Goal: Task Accomplishment & Management: Manage account settings

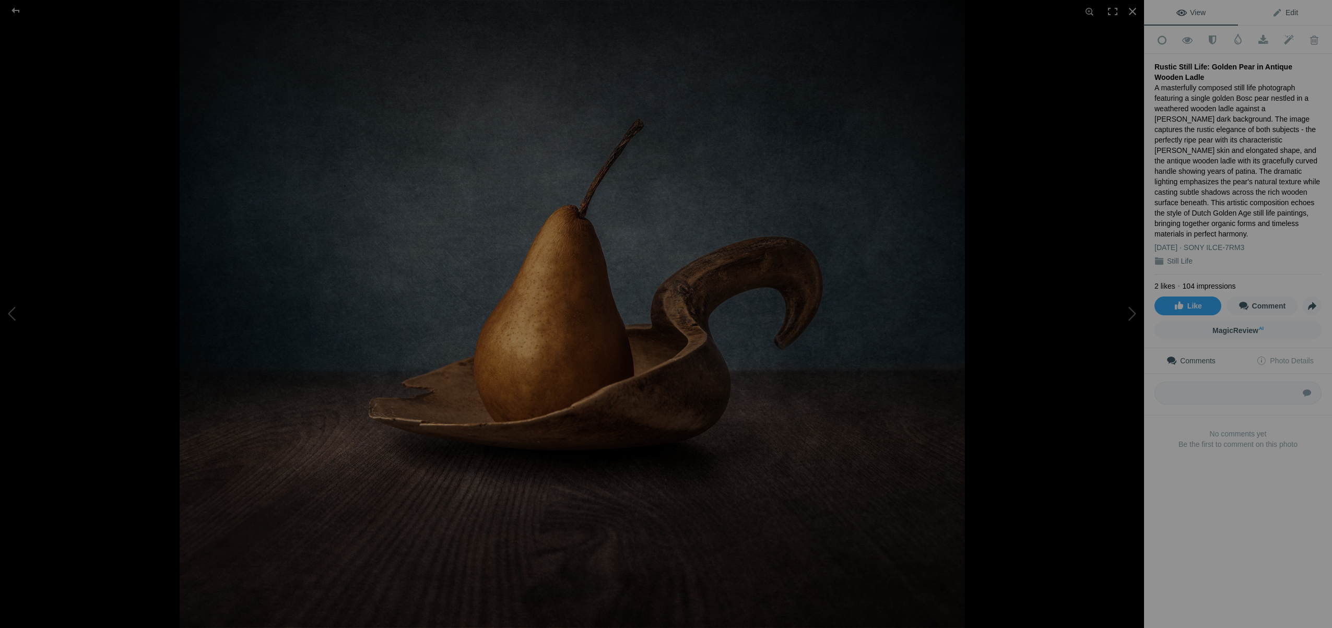
click at [1293, 11] on span "Edit" at bounding box center [1285, 12] width 26 height 8
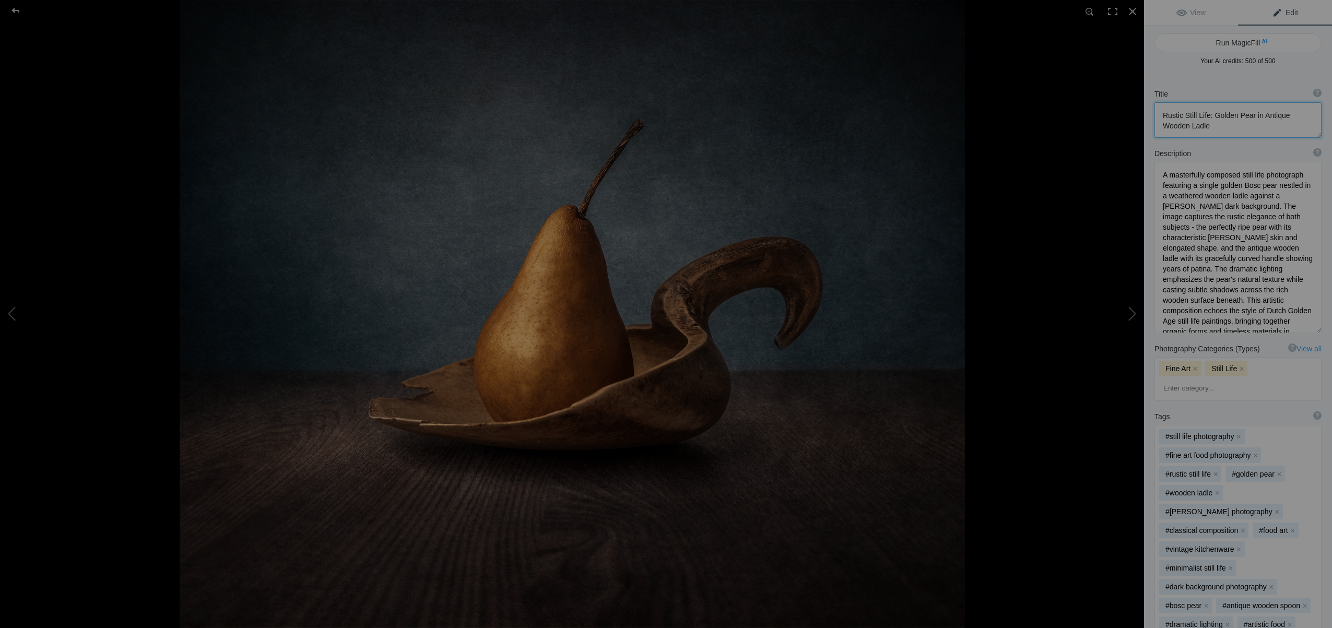
scroll to position [1, 0]
drag, startPoint x: 1212, startPoint y: 115, endPoint x: 1270, endPoint y: 131, distance: 60.0
click at [1270, 131] on textarea at bounding box center [1237, 120] width 167 height 36
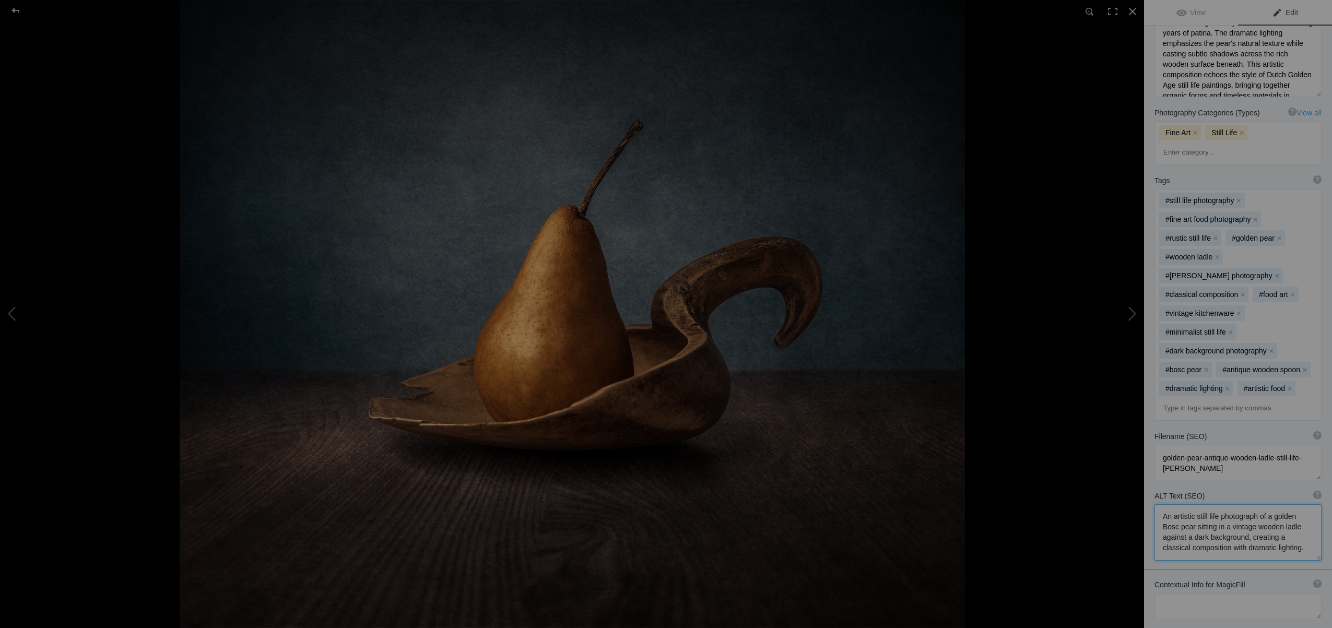
drag, startPoint x: 1163, startPoint y: 431, endPoint x: 1270, endPoint y: 468, distance: 113.1
click at [1277, 504] on textarea at bounding box center [1237, 532] width 167 height 56
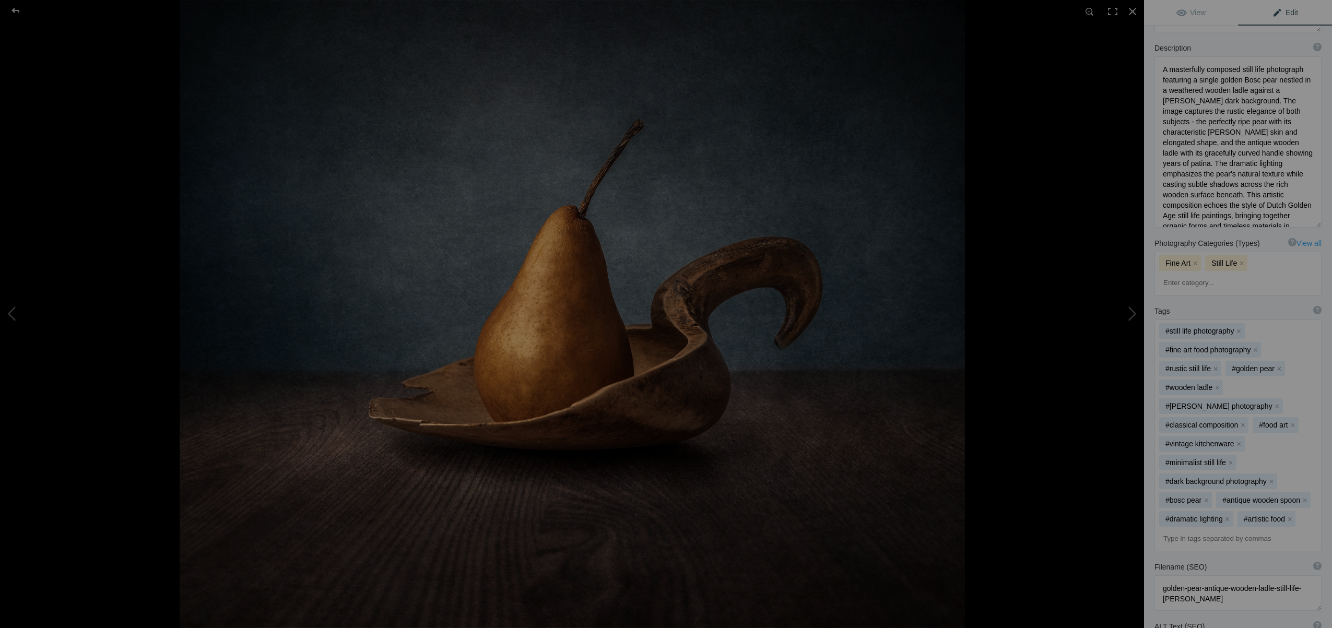
scroll to position [104, 0]
drag, startPoint x: 1211, startPoint y: 155, endPoint x: 1163, endPoint y: 69, distance: 98.4
click at [1163, 69] on textarea at bounding box center [1237, 143] width 167 height 171
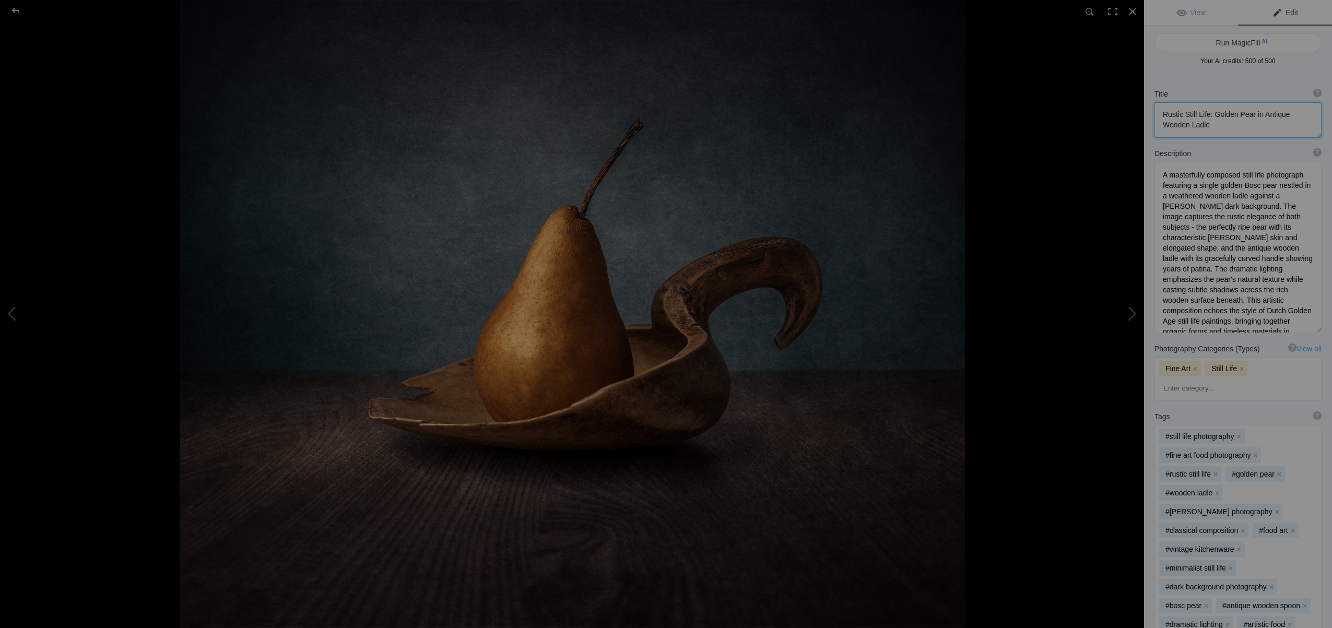
click at [1164, 115] on textarea at bounding box center [1237, 120] width 167 height 36
drag, startPoint x: 1212, startPoint y: 114, endPoint x: 1223, endPoint y: 123, distance: 13.4
click at [1223, 123] on textarea at bounding box center [1237, 120] width 167 height 36
click at [1132, 10] on div at bounding box center [1132, 11] width 23 height 23
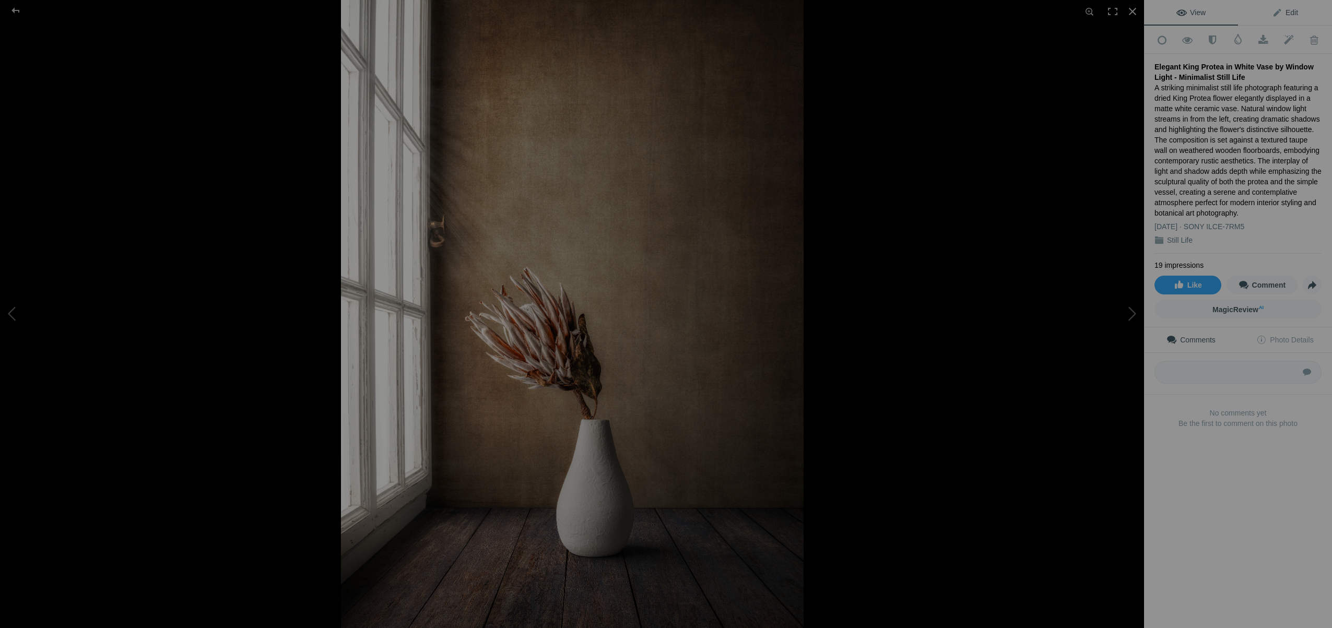
click at [1291, 13] on span "Edit" at bounding box center [1285, 12] width 26 height 8
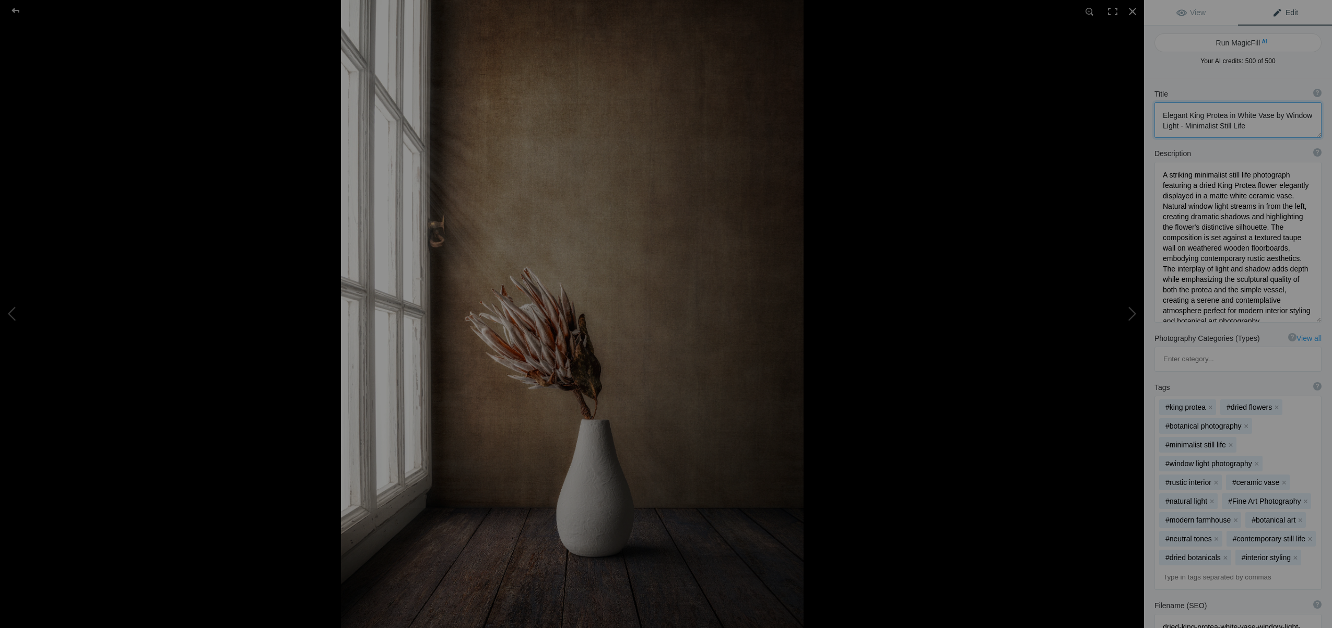
scroll to position [1, 0]
drag, startPoint x: 1166, startPoint y: 116, endPoint x: 1179, endPoint y: 126, distance: 16.8
click at [1179, 126] on textarea at bounding box center [1237, 120] width 167 height 36
click at [1164, 112] on textarea at bounding box center [1237, 120] width 167 height 36
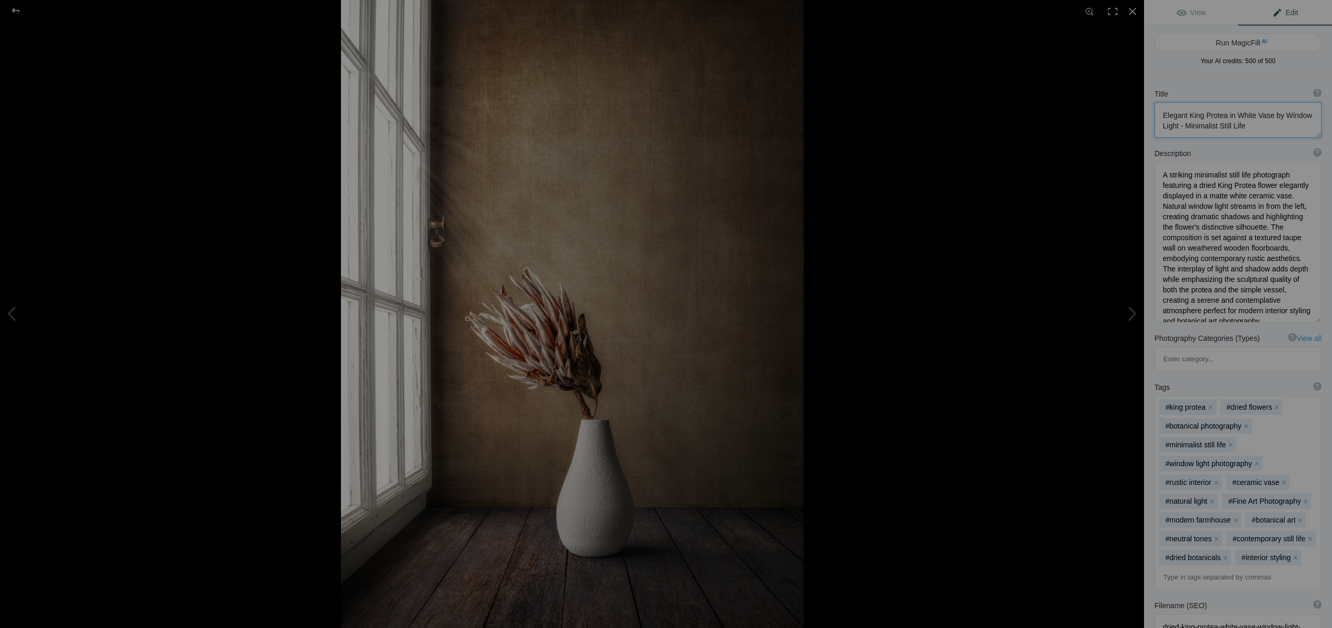
drag, startPoint x: 1164, startPoint y: 112, endPoint x: 1174, endPoint y: 127, distance: 18.1
click at [1174, 127] on textarea at bounding box center [1237, 120] width 167 height 36
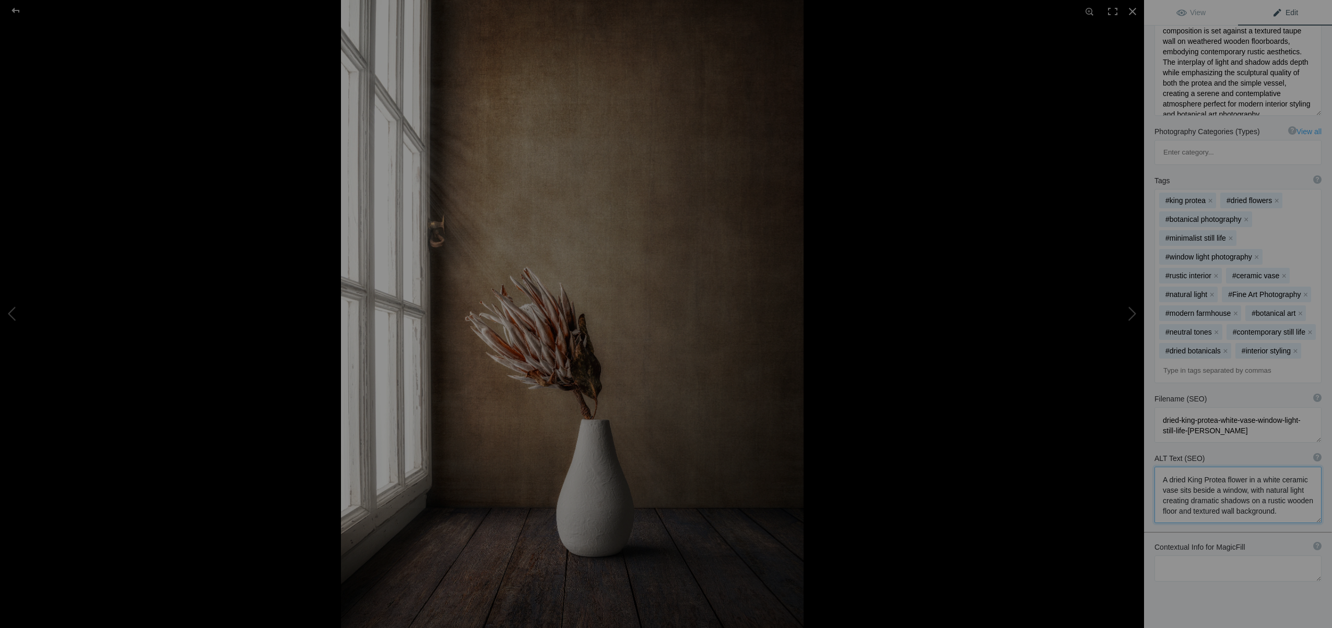
scroll to position [1, 0]
drag, startPoint x: 1164, startPoint y: 430, endPoint x: 1277, endPoint y: 466, distance: 118.2
click at [1281, 467] on textarea at bounding box center [1237, 495] width 167 height 56
click at [1132, 10] on div at bounding box center [1132, 11] width 23 height 23
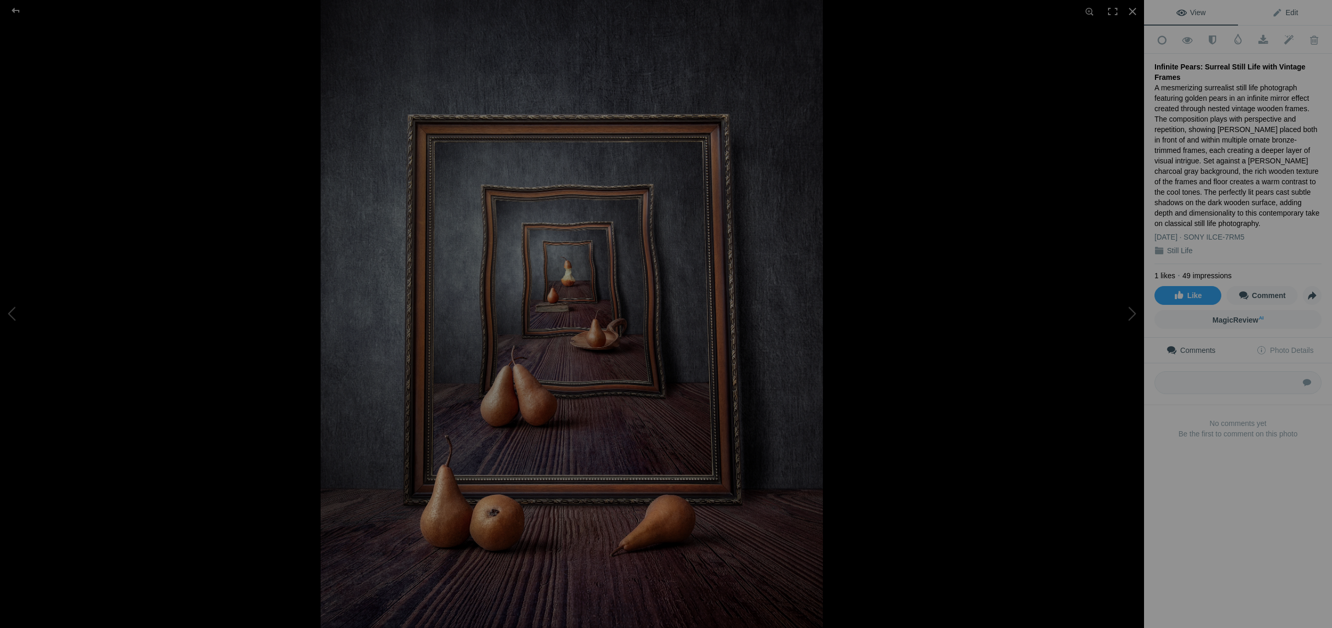
click at [1290, 13] on span "Edit" at bounding box center [1285, 12] width 26 height 8
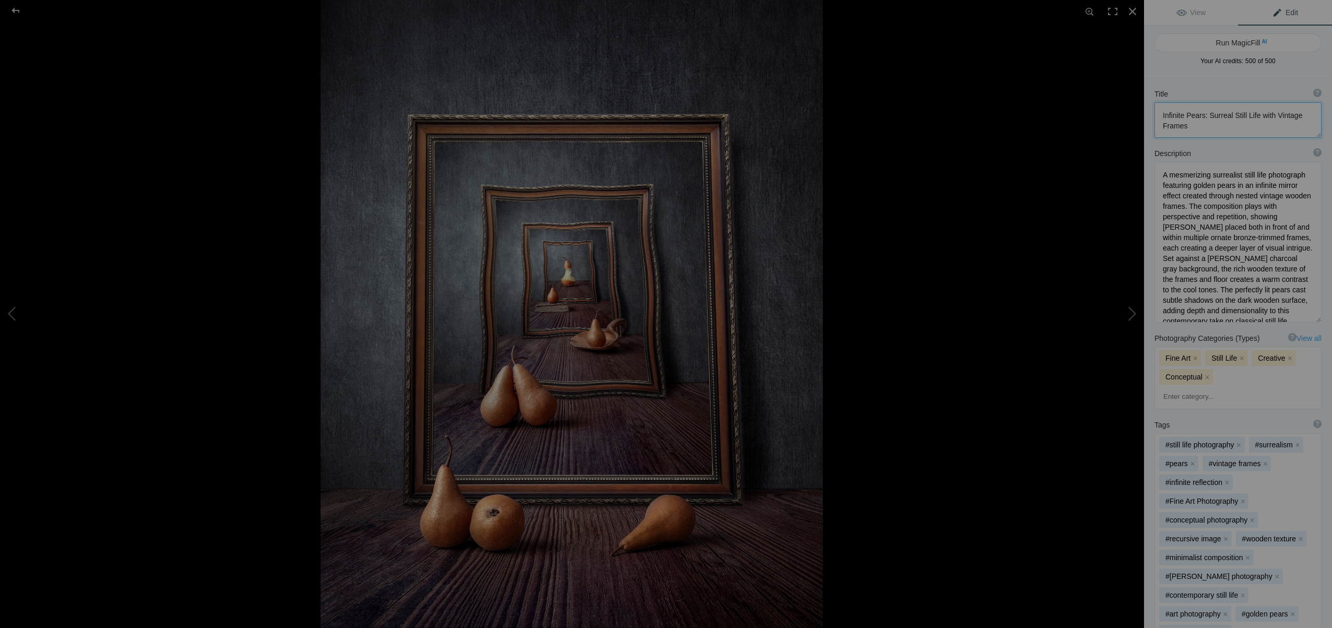
drag, startPoint x: 1209, startPoint y: 115, endPoint x: 1228, endPoint y: 120, distance: 19.9
click at [1253, 117] on textarea at bounding box center [1237, 120] width 167 height 36
drag, startPoint x: 1210, startPoint y: 115, endPoint x: 1270, endPoint y: 115, distance: 60.0
click at [1275, 114] on textarea at bounding box center [1237, 120] width 167 height 36
click at [1209, 115] on textarea at bounding box center [1237, 120] width 167 height 36
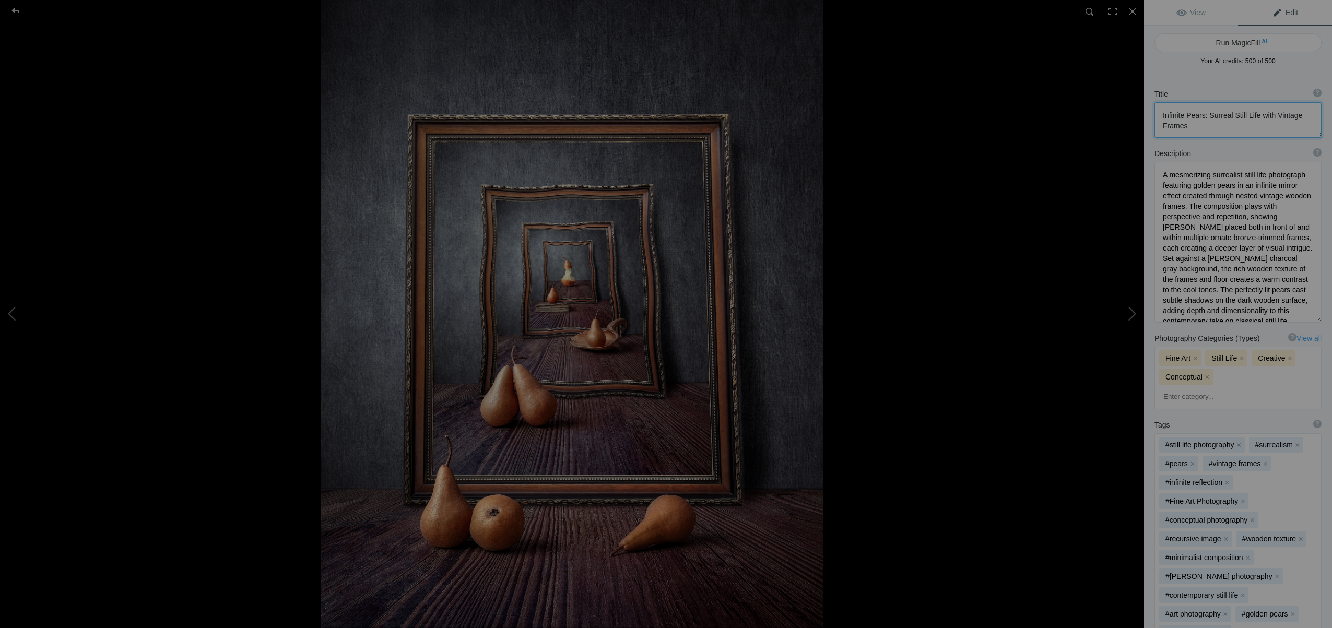
scroll to position [1, 0]
drag, startPoint x: 1220, startPoint y: 115, endPoint x: 1285, endPoint y: 116, distance: 65.3
click at [1297, 121] on textarea at bounding box center [1237, 120] width 167 height 36
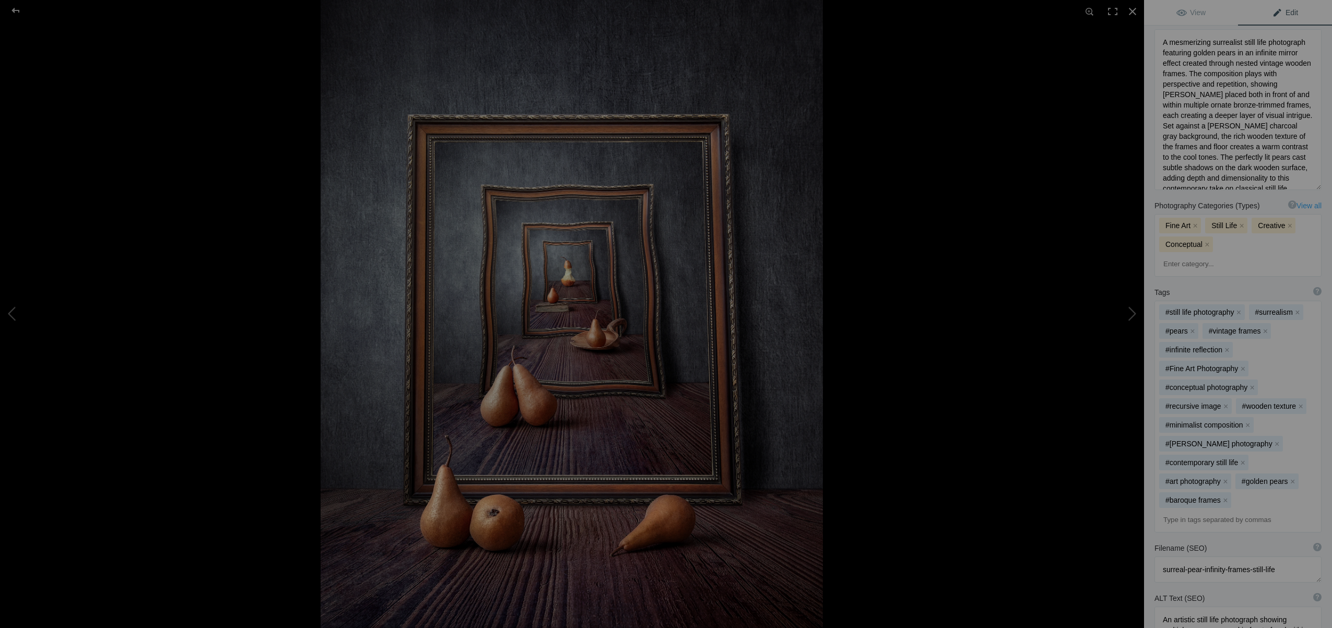
scroll to position [245, 0]
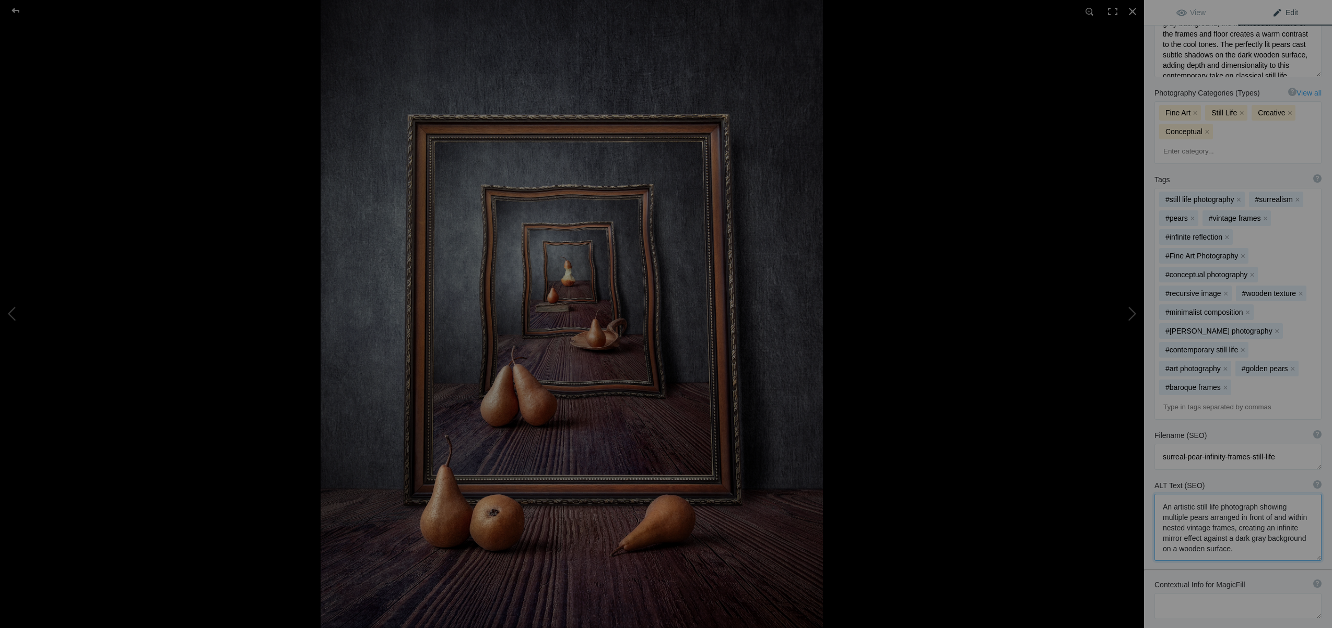
drag, startPoint x: 1163, startPoint y: 421, endPoint x: 1206, endPoint y: 461, distance: 59.1
click at [1206, 494] on textarea at bounding box center [1237, 527] width 167 height 67
